Goal: Navigation & Orientation: Go to known website

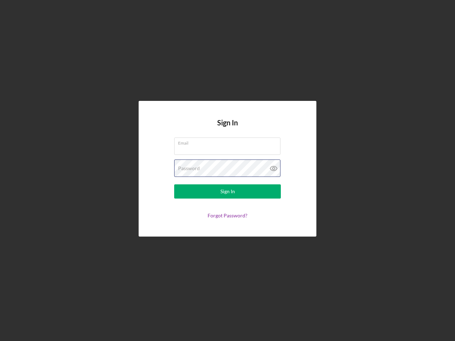
click at [227, 170] on div "Password" at bounding box center [227, 168] width 107 height 18
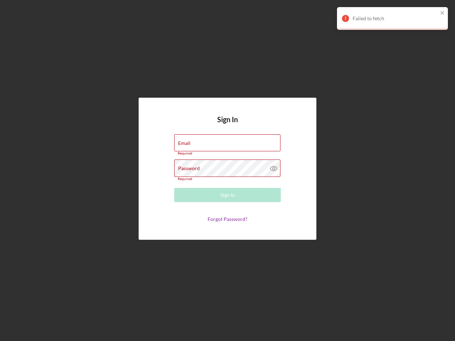
click at [273, 168] on icon at bounding box center [274, 168] width 18 height 18
